Goal: Transaction & Acquisition: Purchase product/service

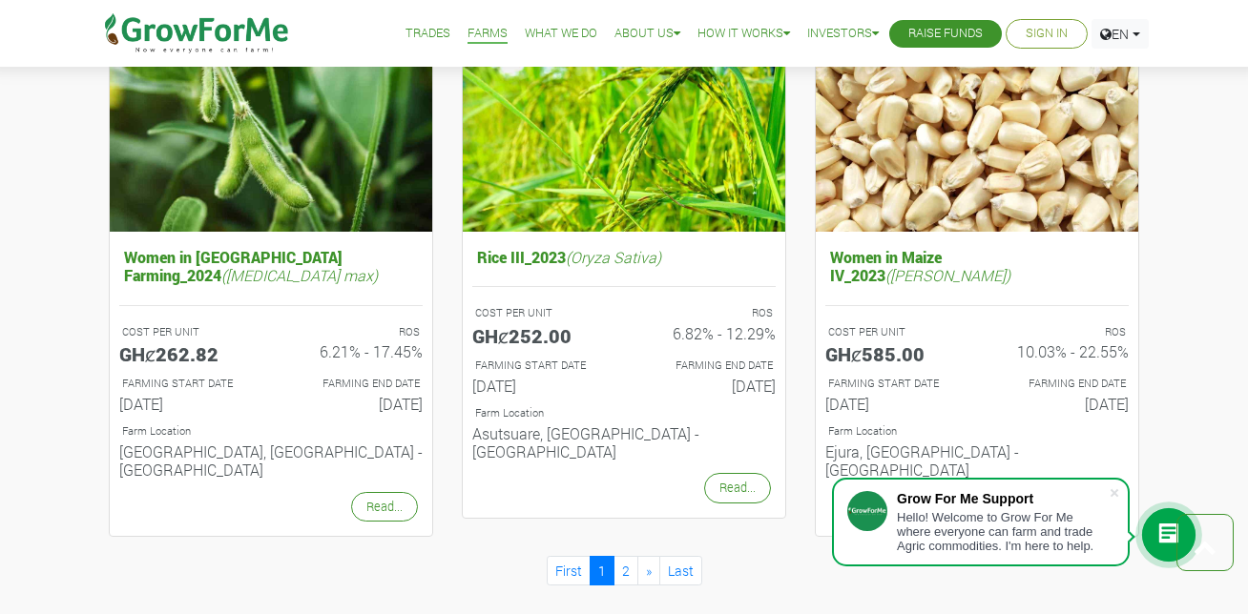
scroll to position [2004, 0]
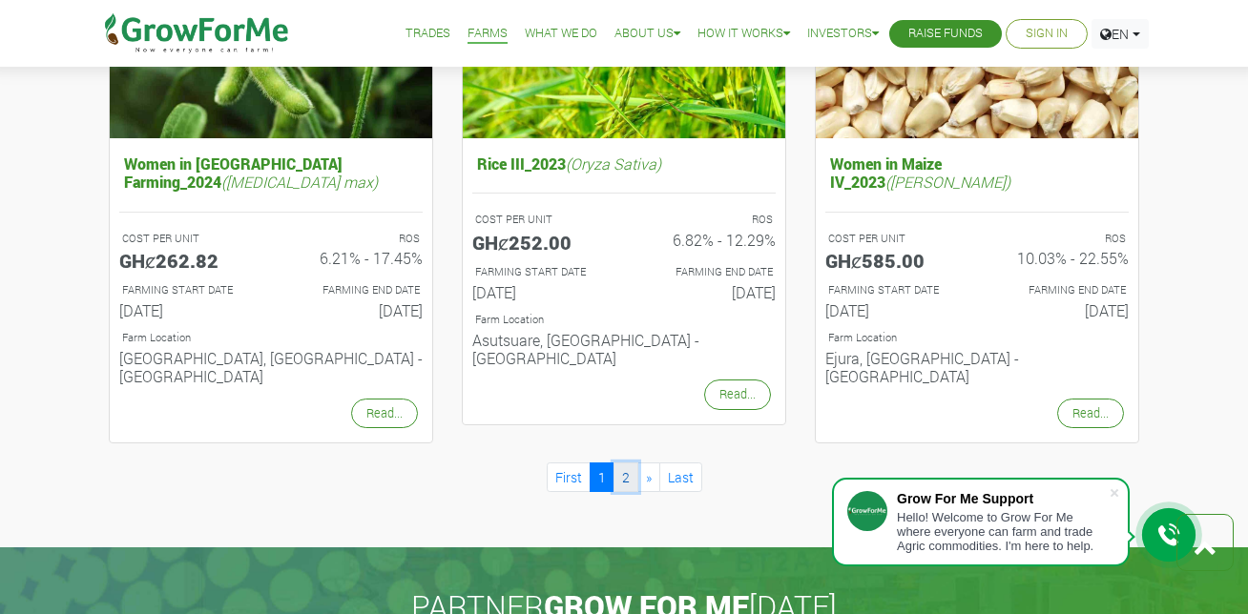
click at [621, 463] on link "2" at bounding box center [625, 478] width 25 height 30
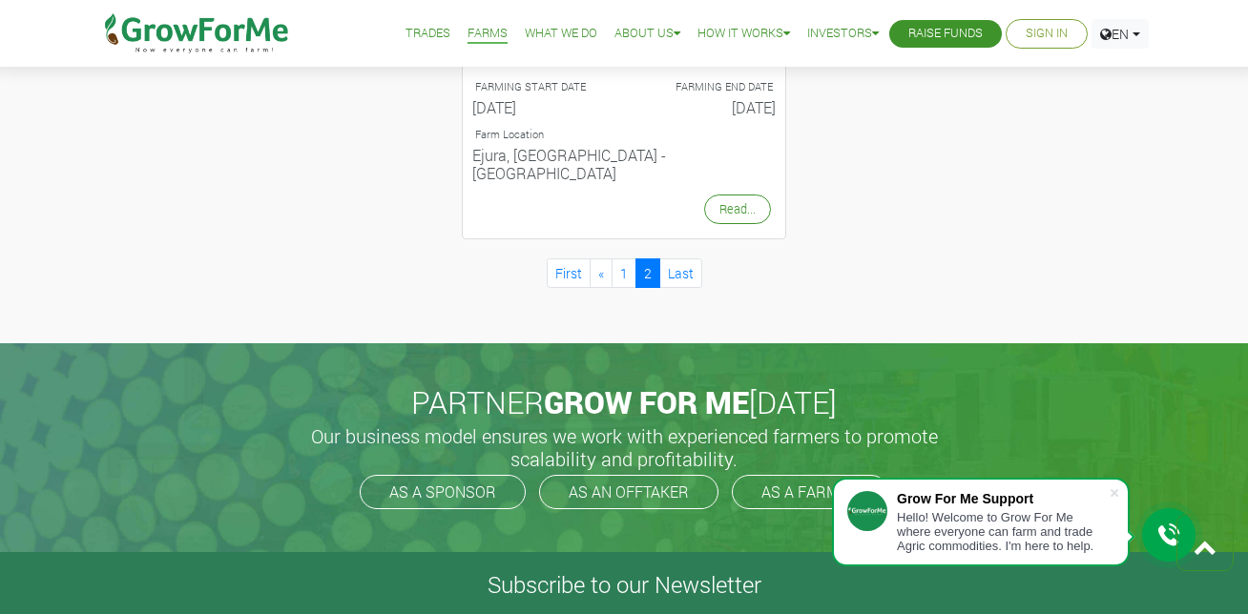
scroll to position [1145, 0]
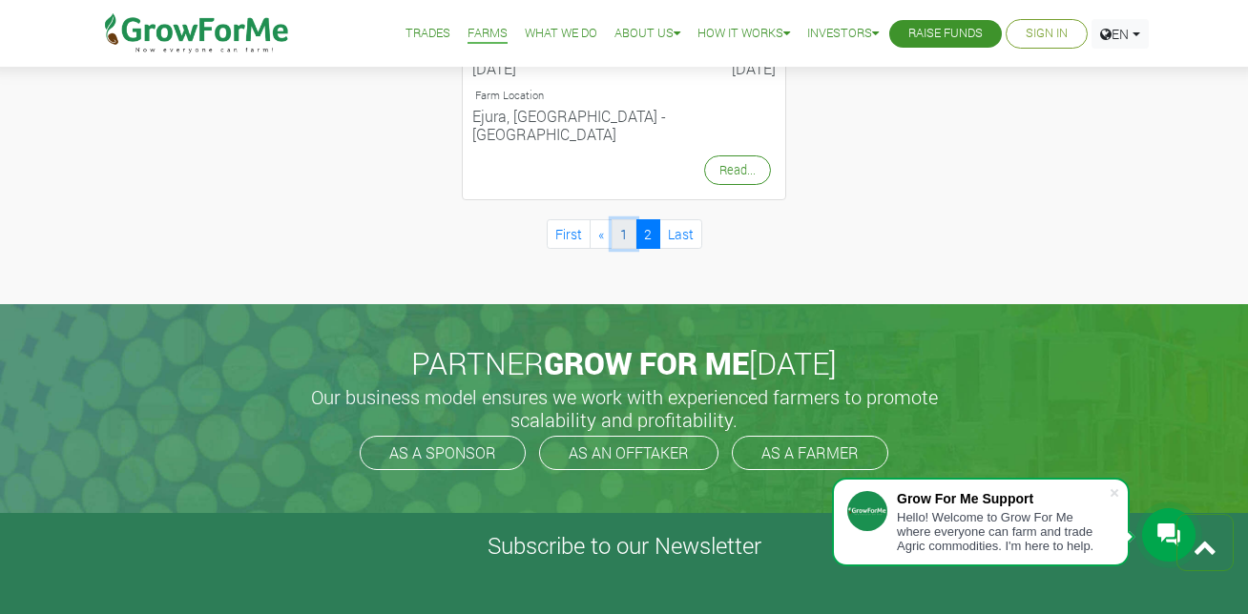
click at [623, 219] on link "1" at bounding box center [624, 234] width 25 height 30
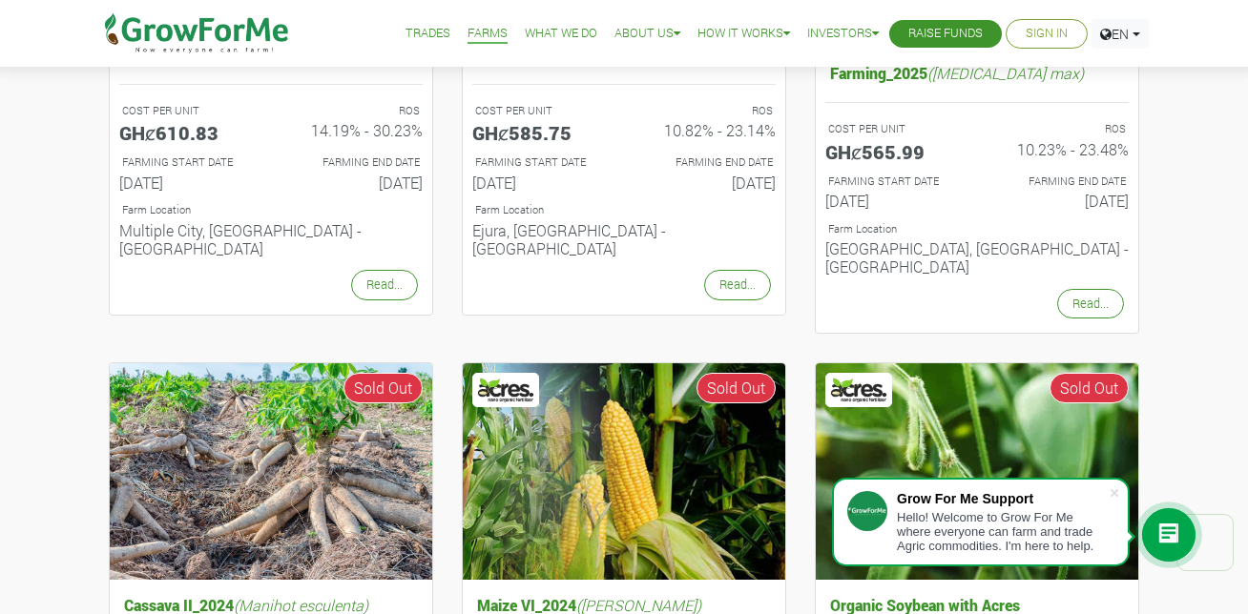
scroll to position [191, 0]
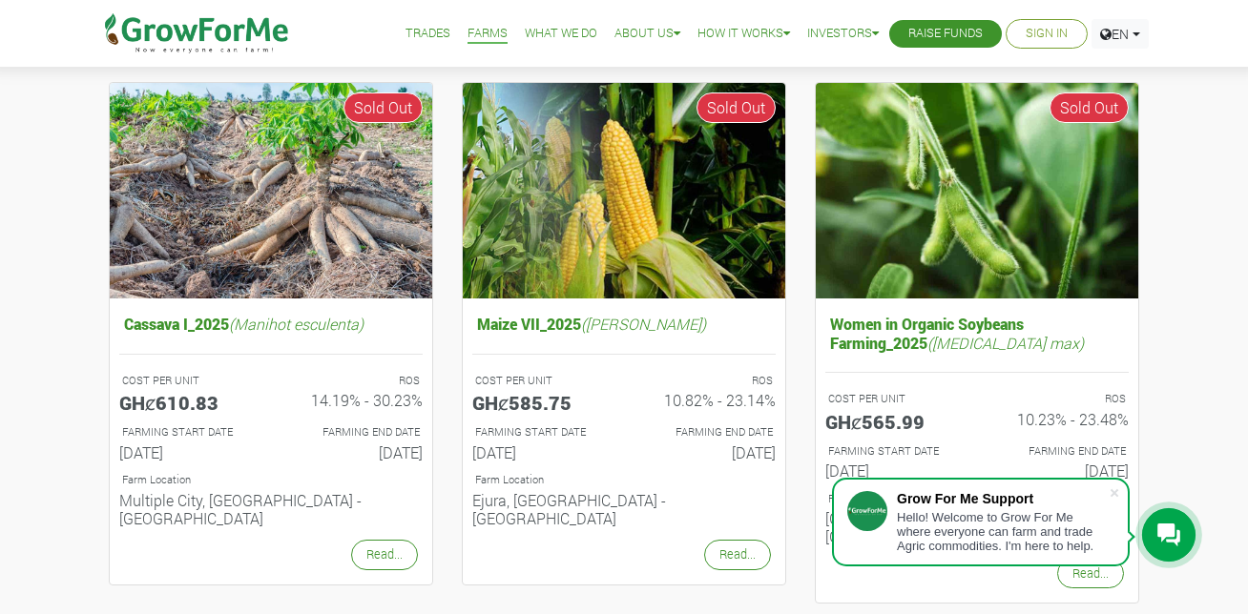
click at [540, 33] on link "What We Do" at bounding box center [561, 34] width 73 height 20
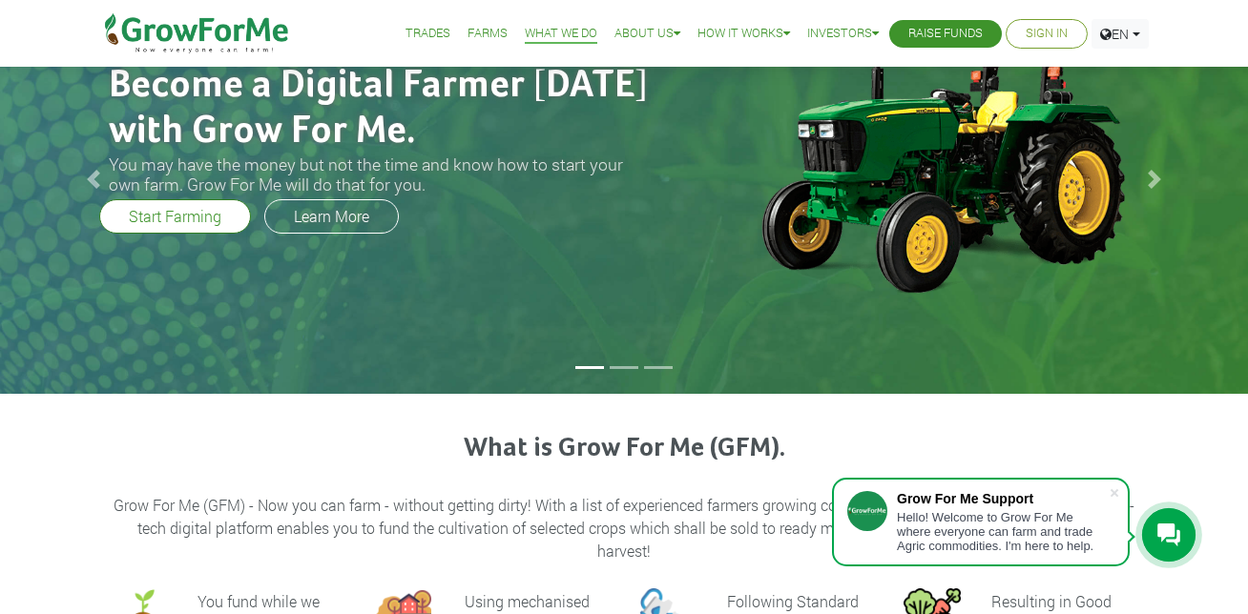
scroll to position [95, 0]
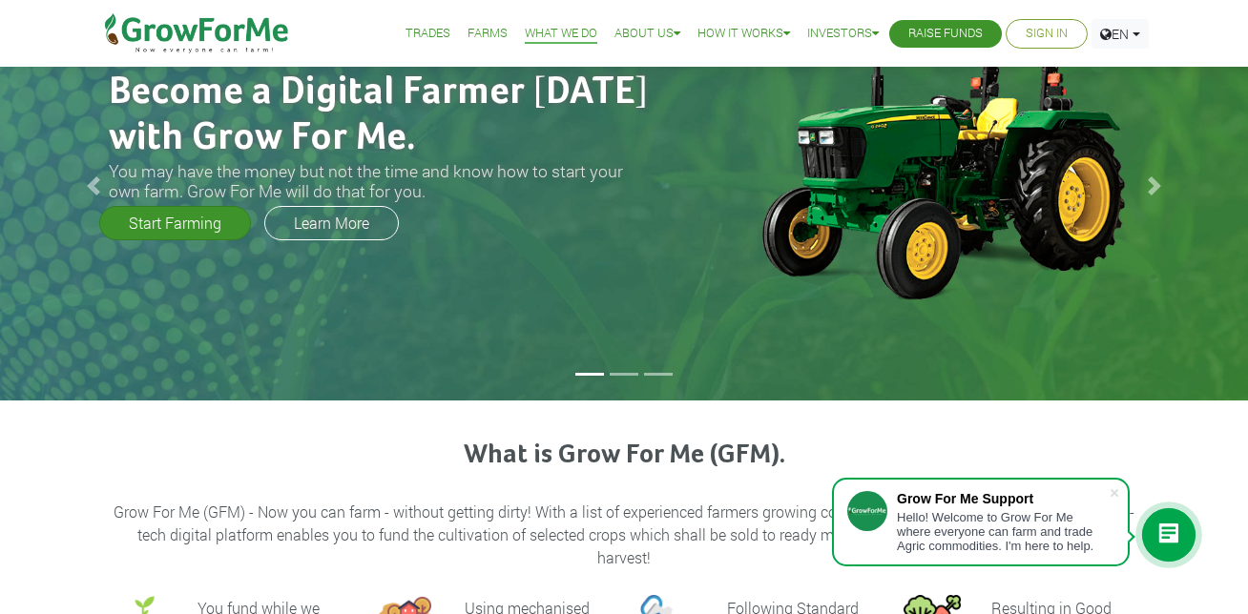
click at [198, 218] on link "Start Farming" at bounding box center [175, 223] width 152 height 34
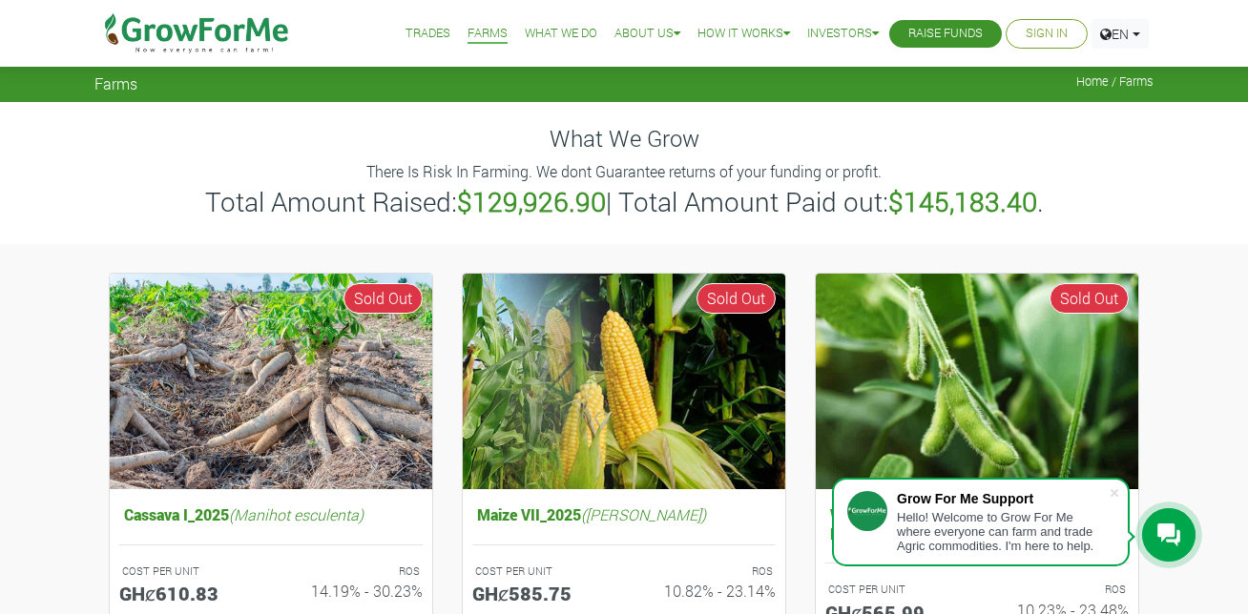
click at [414, 25] on link "Trades" at bounding box center [427, 34] width 45 height 20
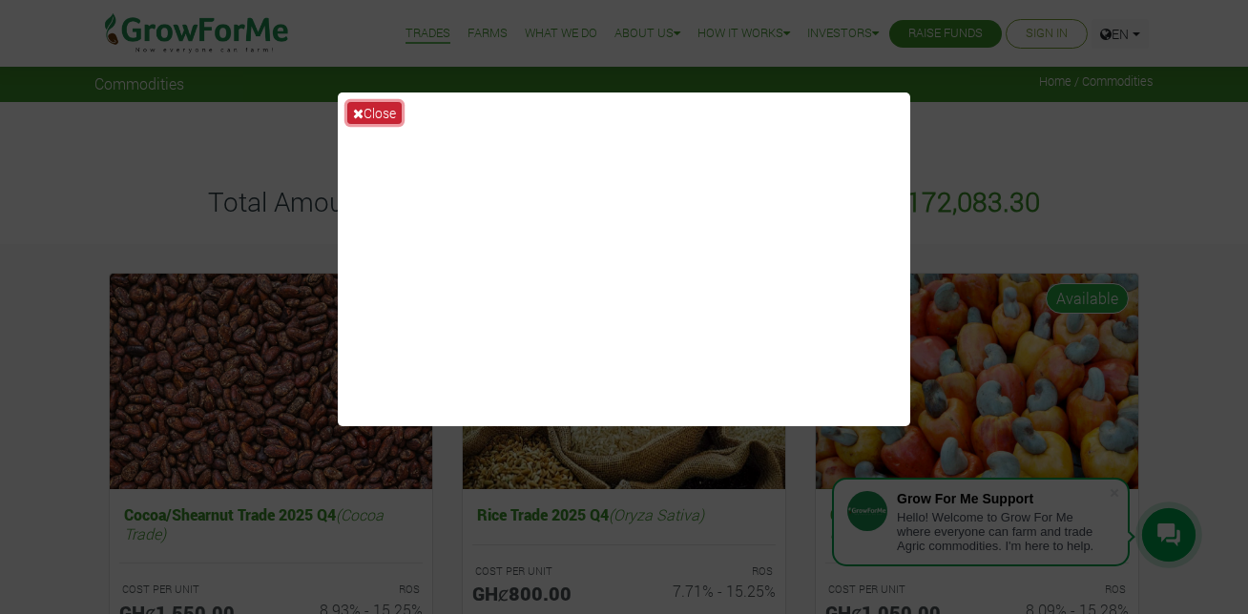
click at [374, 107] on button "Close" at bounding box center [374, 113] width 54 height 22
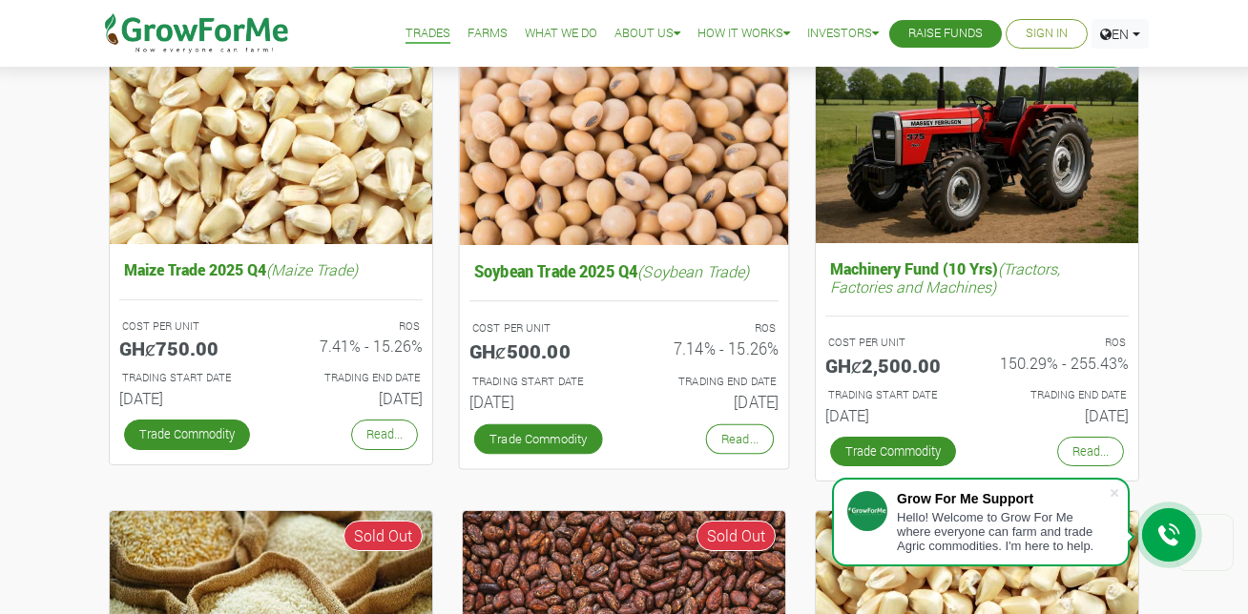
scroll to position [763, 0]
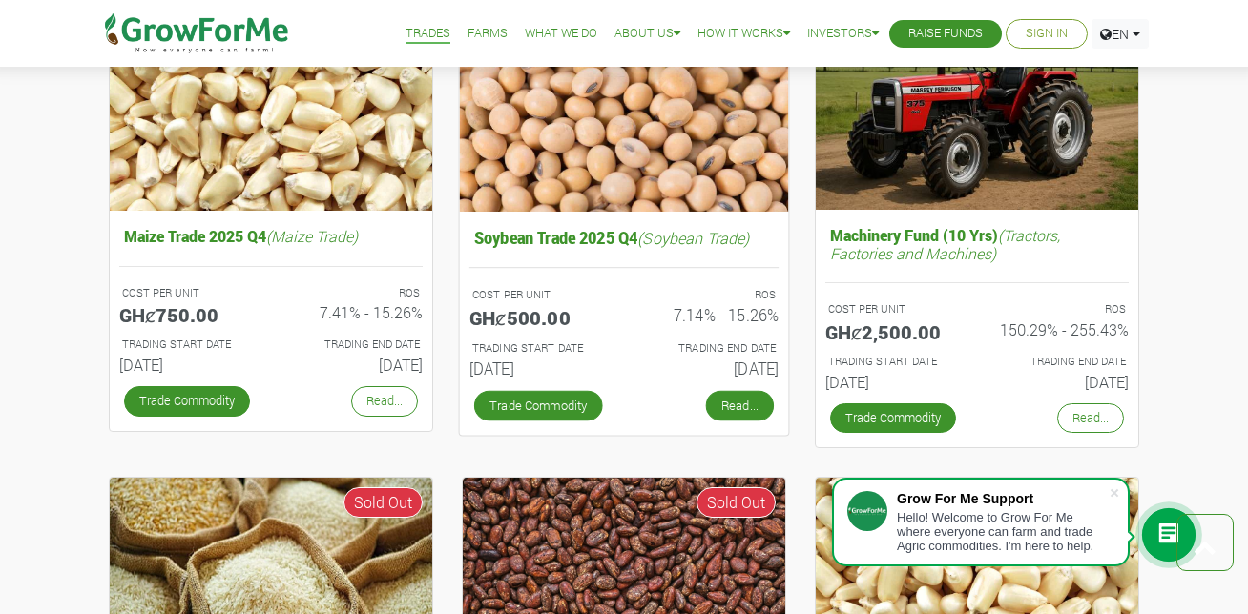
click at [711, 402] on link "Read..." at bounding box center [740, 405] width 68 height 31
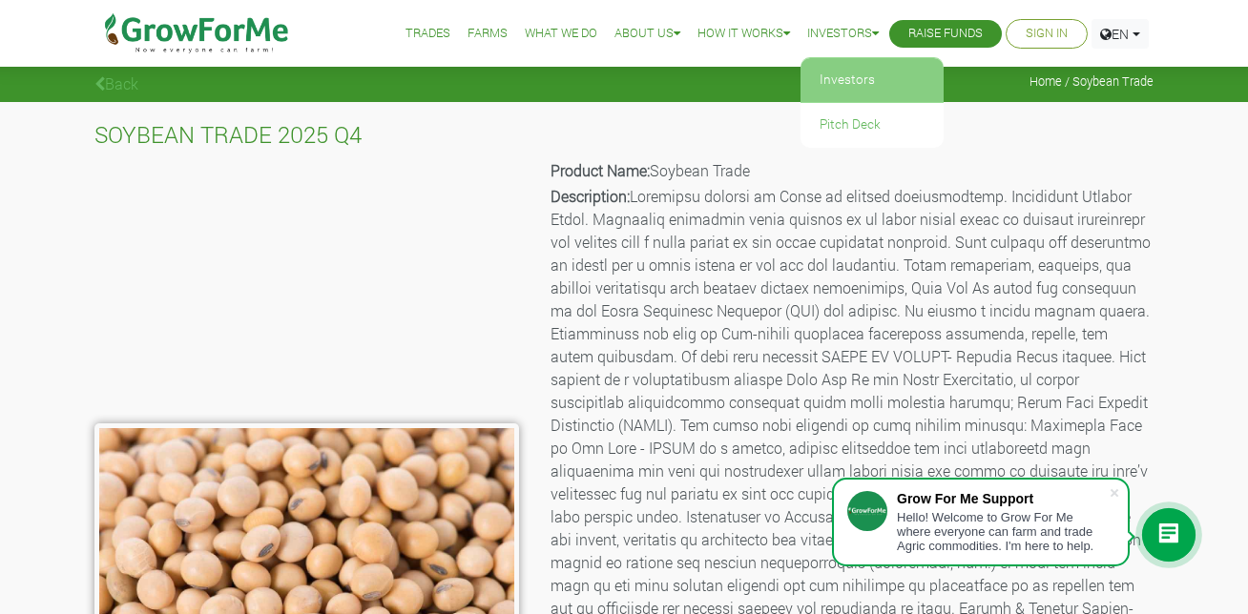
click at [859, 69] on link "Investors" at bounding box center [871, 80] width 143 height 44
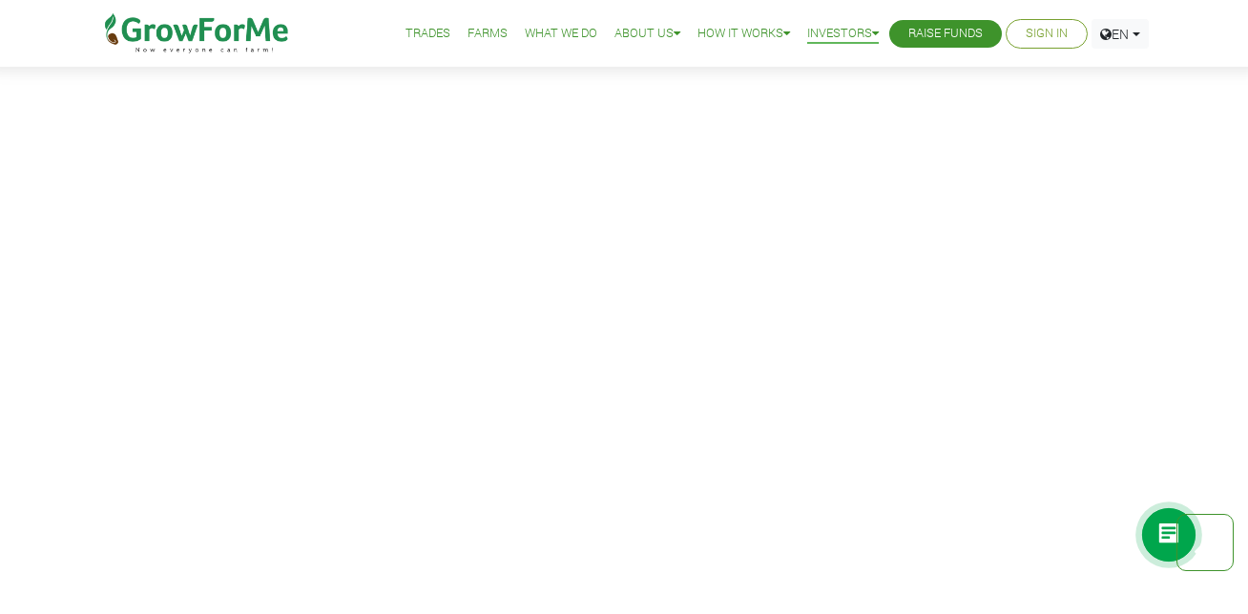
scroll to position [954, 0]
click at [770, 27] on link "How it Works" at bounding box center [743, 34] width 93 height 20
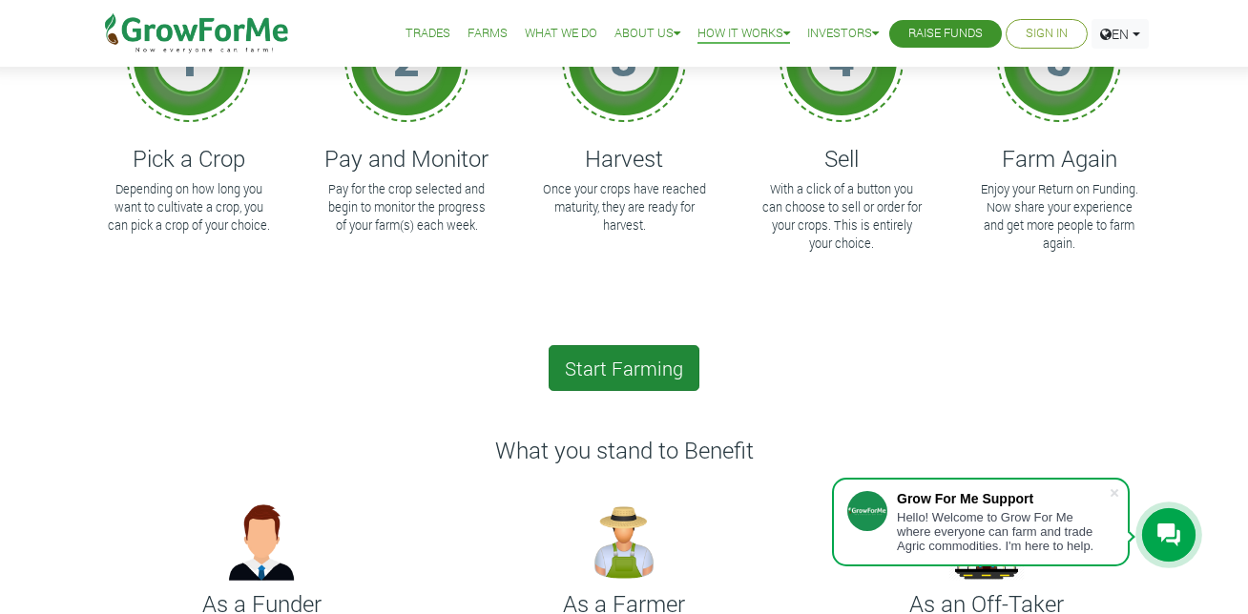
scroll to position [286, 0]
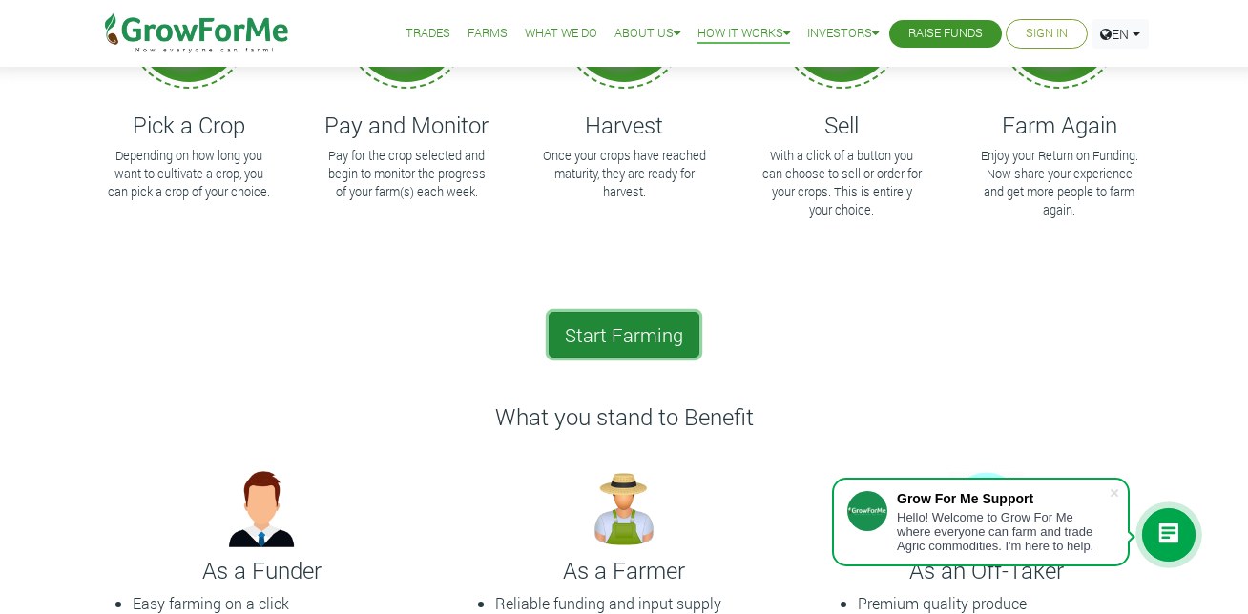
click at [634, 336] on link "Start Farming" at bounding box center [624, 335] width 151 height 46
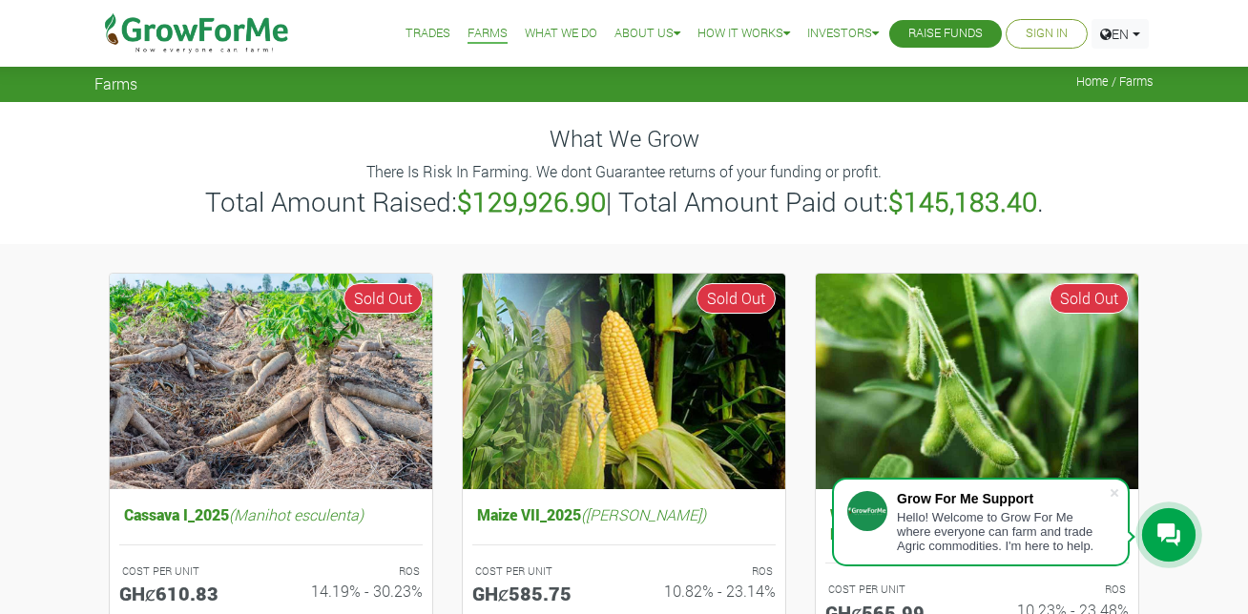
click at [417, 30] on link "Trades" at bounding box center [427, 34] width 45 height 20
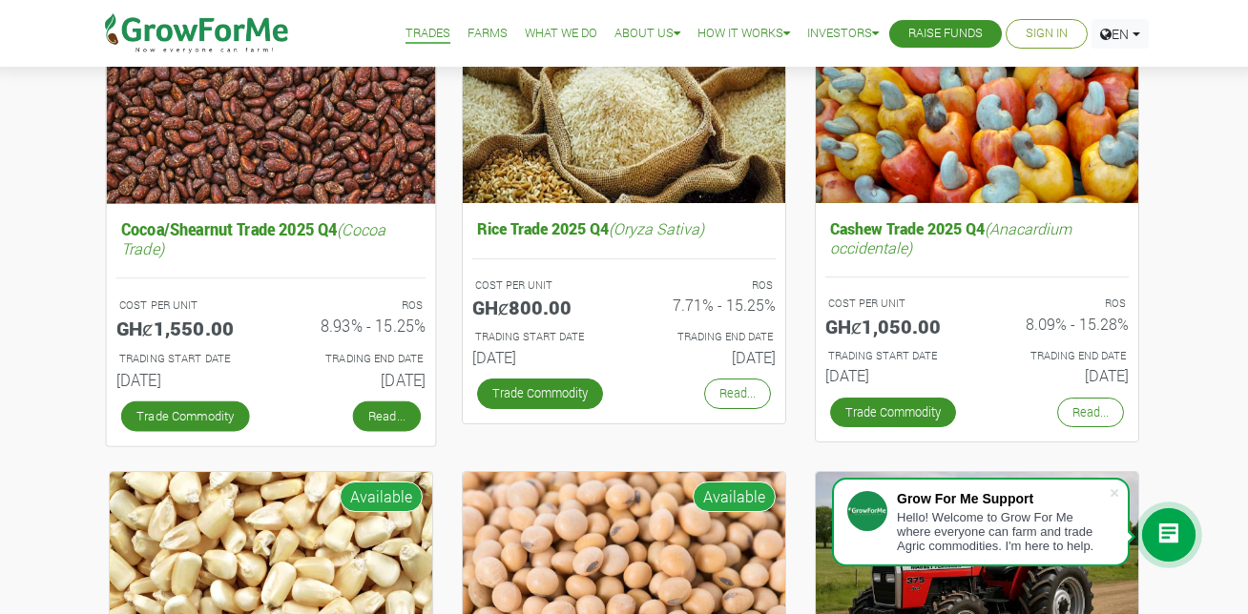
click at [374, 414] on link "Read..." at bounding box center [387, 416] width 68 height 31
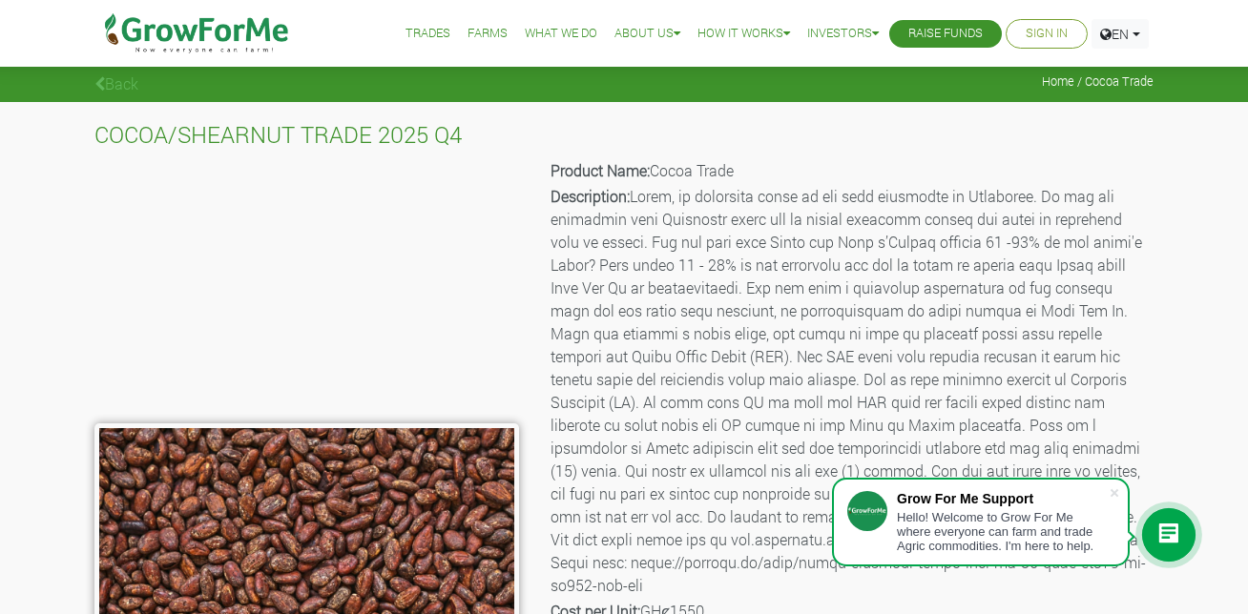
click at [416, 27] on link "Trades" at bounding box center [427, 34] width 45 height 20
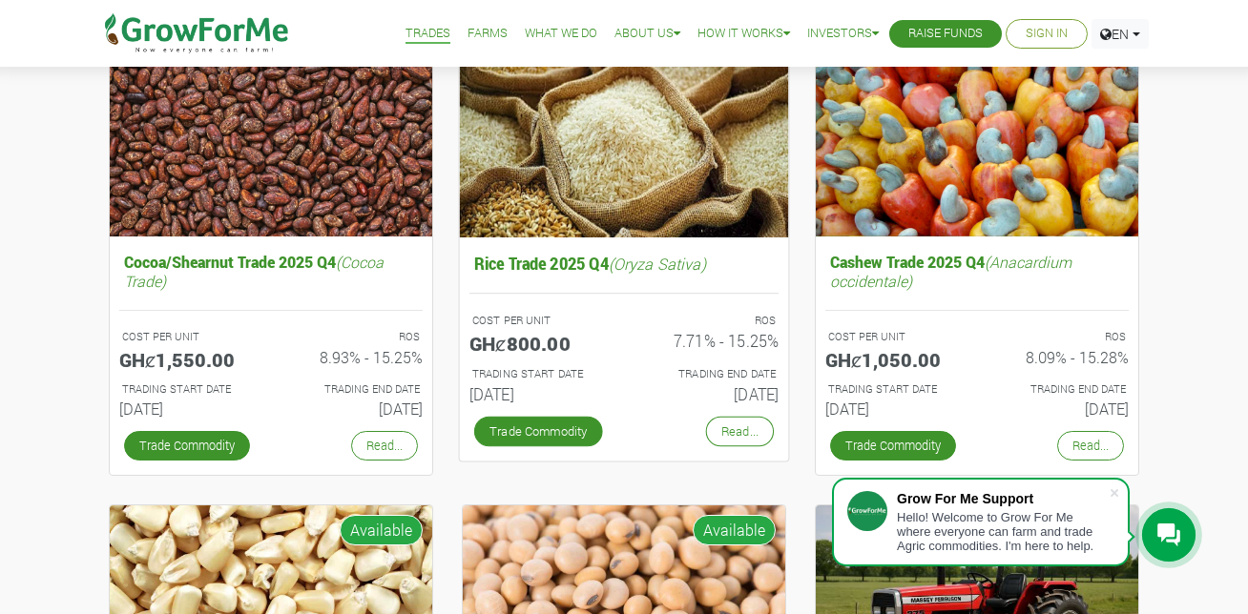
scroll to position [286, 0]
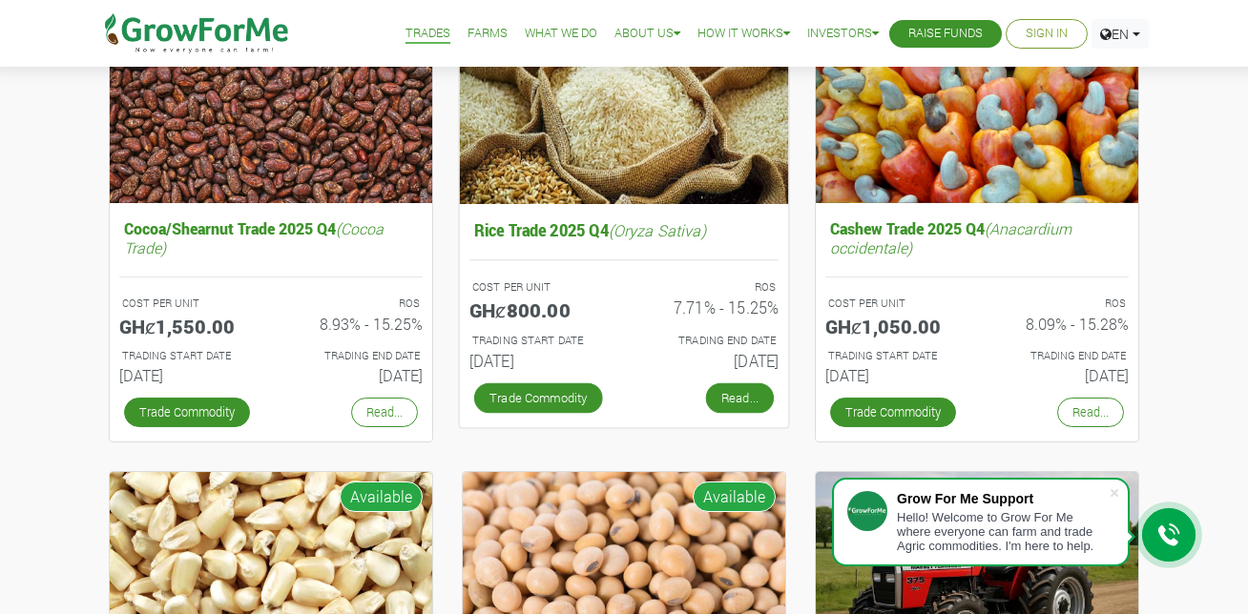
click at [717, 405] on link "Read..." at bounding box center [740, 398] width 68 height 31
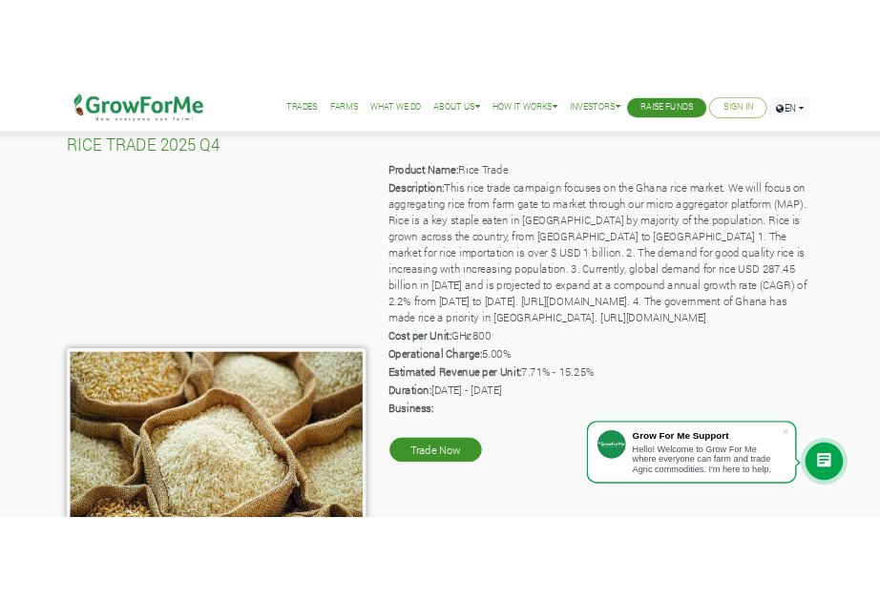
scroll to position [95, 0]
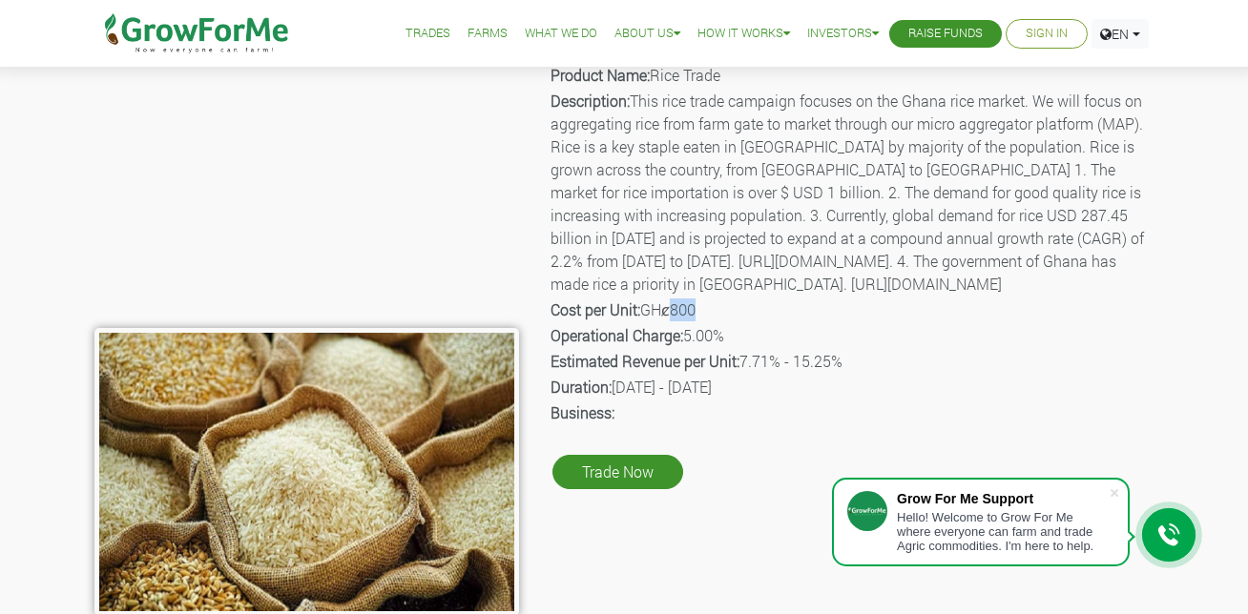
drag, startPoint x: 671, startPoint y: 354, endPoint x: 702, endPoint y: 355, distance: 31.5
click at [702, 322] on p "Cost per Unit: GHȼ800" at bounding box center [850, 310] width 600 height 23
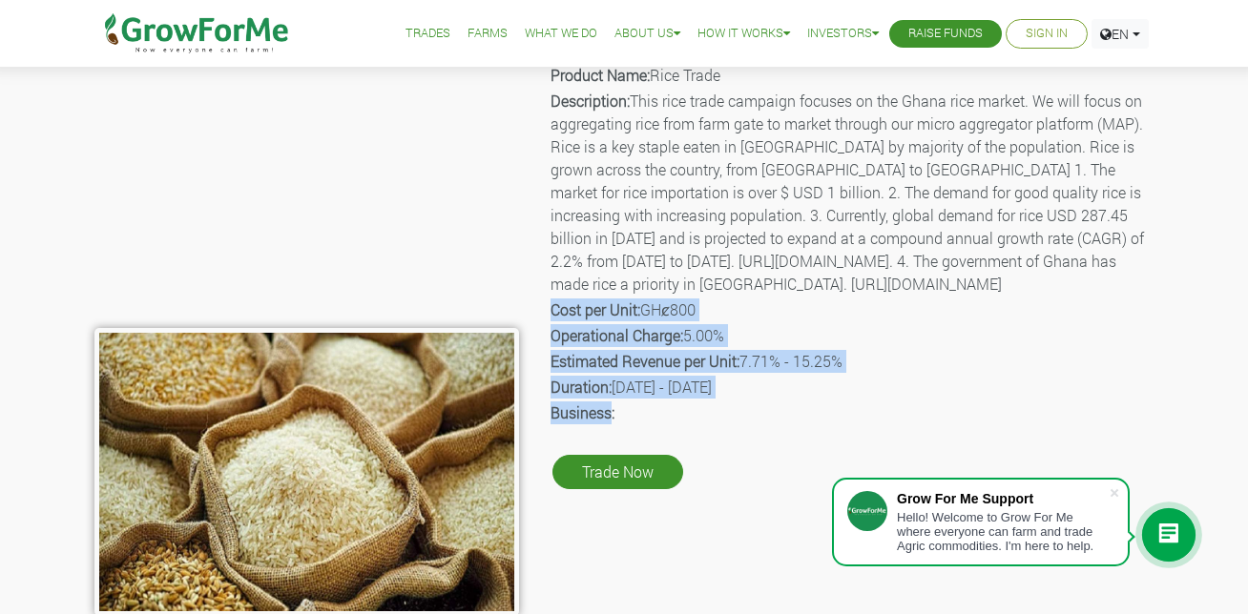
drag, startPoint x: 551, startPoint y: 350, endPoint x: 609, endPoint y: 459, distance: 122.9
click at [609, 459] on div "Product Name: Rice Trade Description: This rice trade campaign focuses on the G…" at bounding box center [850, 338] width 634 height 555
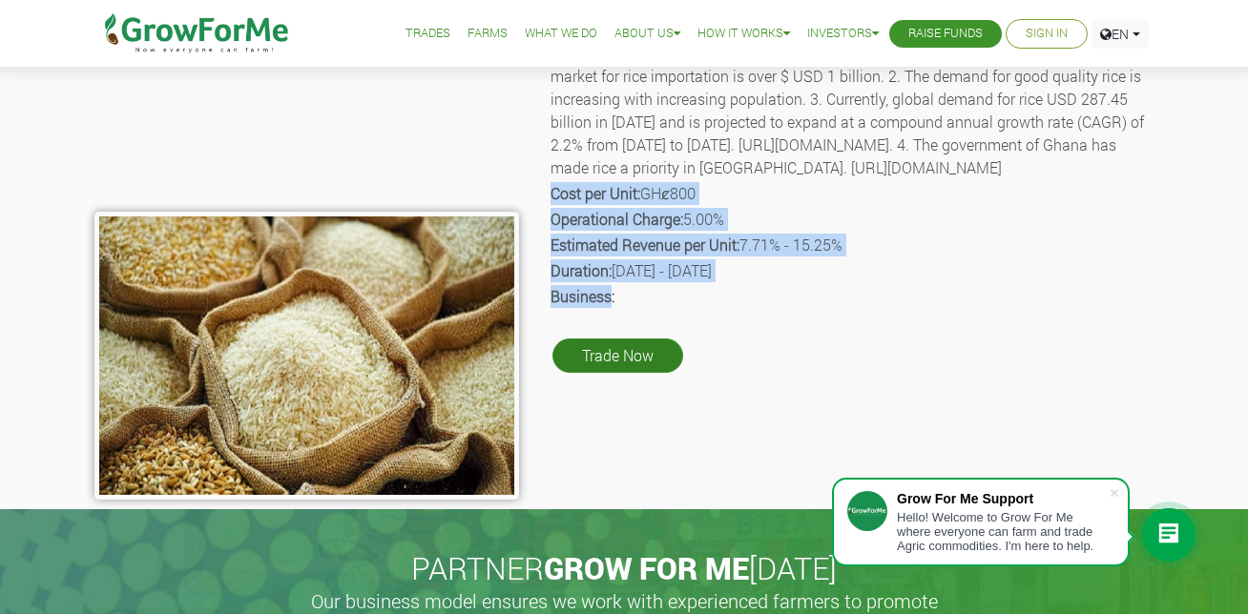
scroll to position [191, 0]
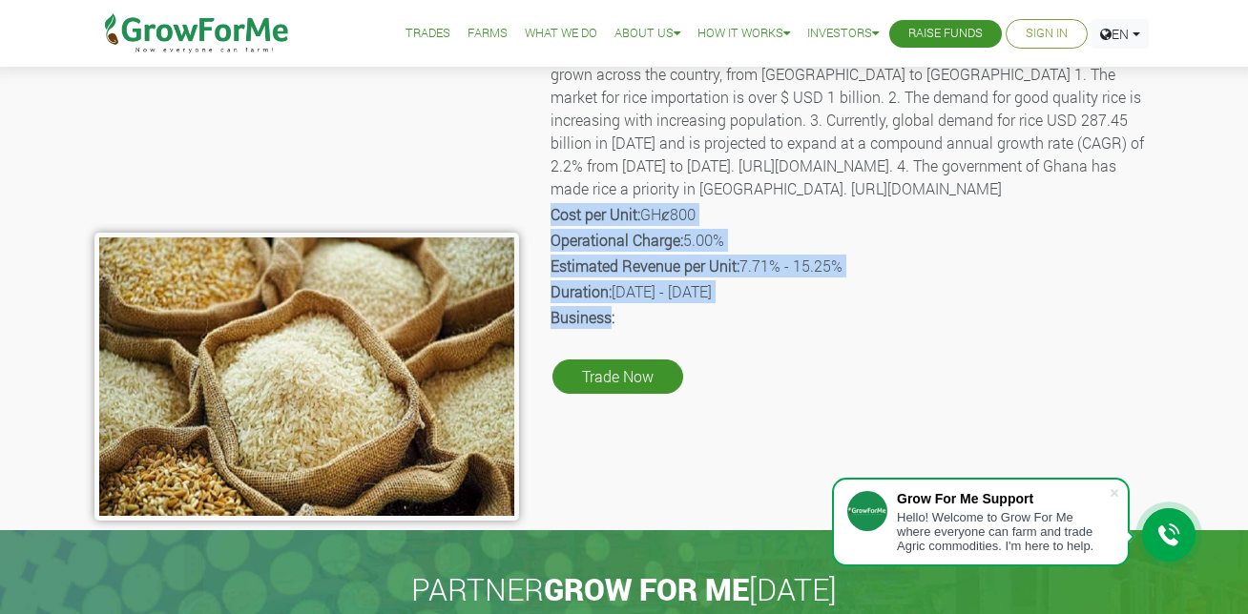
click at [880, 278] on p "Estimated Revenue per Unit: 7.71% - 15.25%" at bounding box center [850, 266] width 600 height 23
click at [897, 252] on p "Operational Charge: 5.00%" at bounding box center [850, 240] width 600 height 23
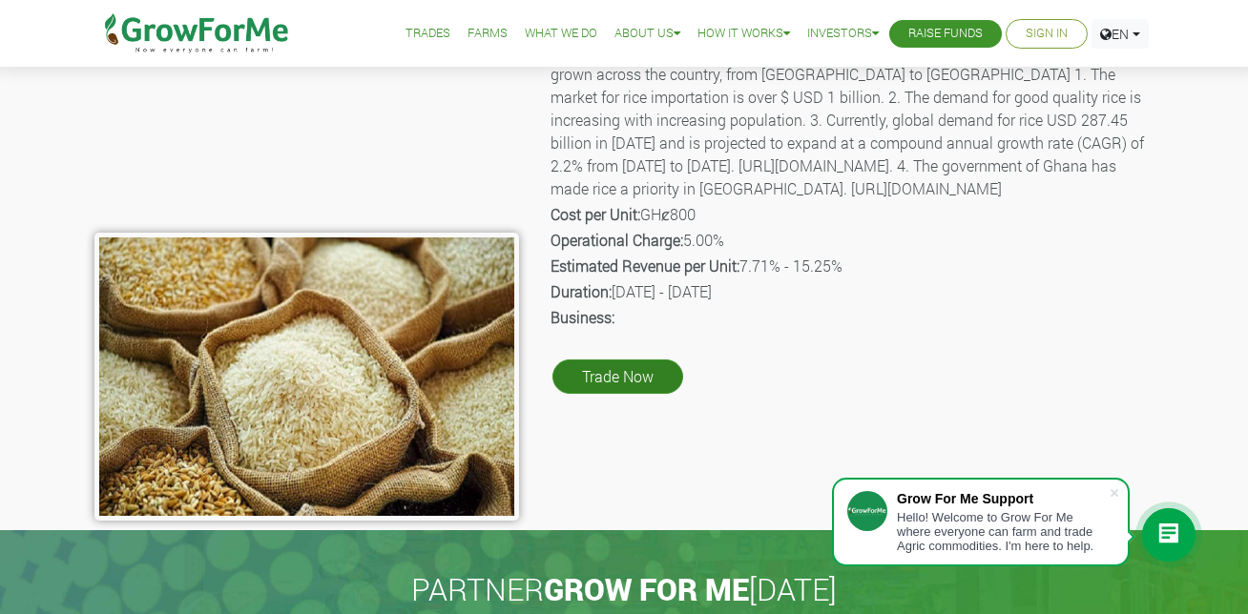
click at [620, 394] on link "Trade Now" at bounding box center [617, 377] width 131 height 34
